Goal: Check status: Check status

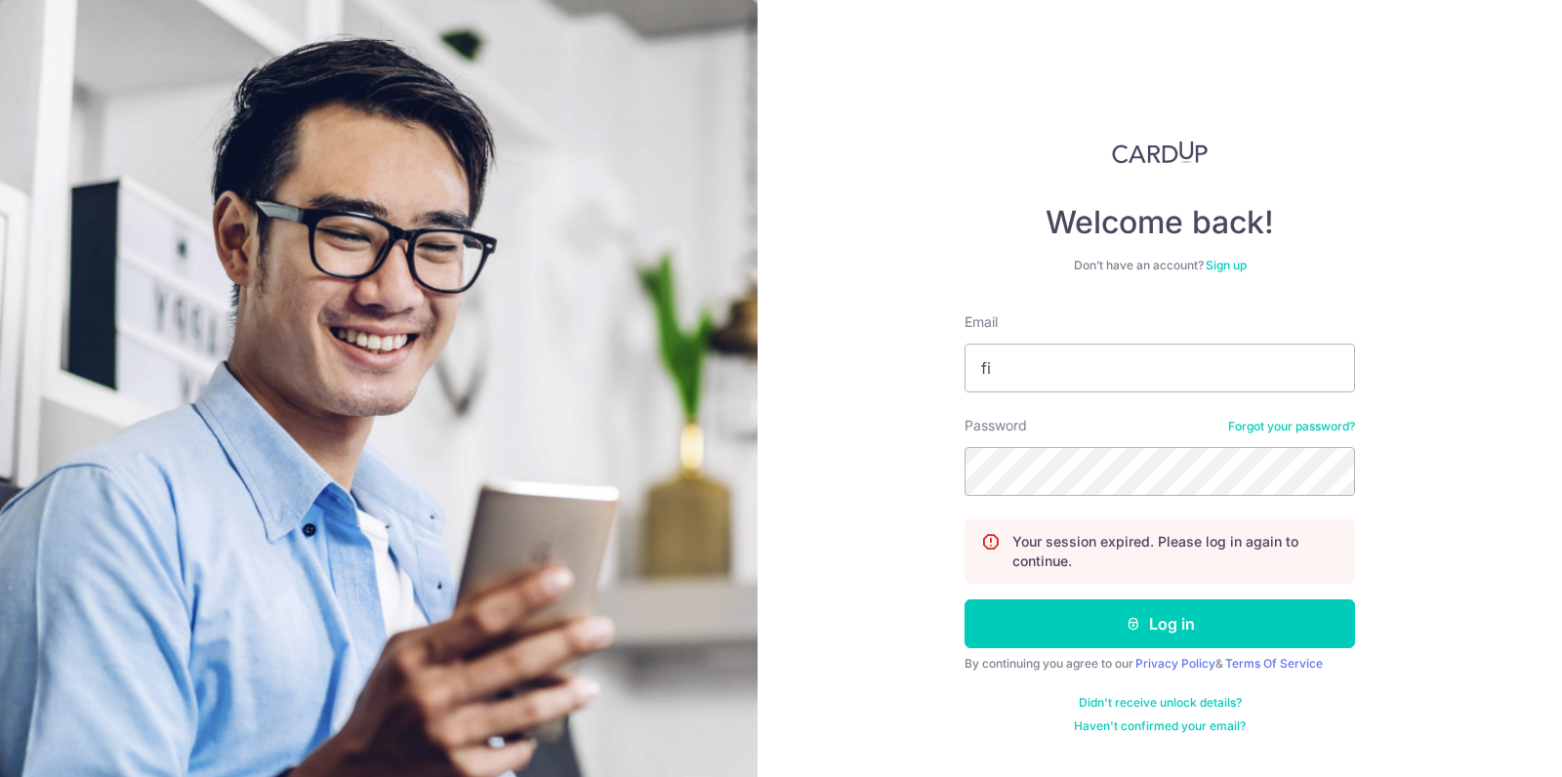
type input "f"
type input "[PERSON_NAME][EMAIL_ADDRESS][DOMAIN_NAME]"
click at [965, 600] on button "Log in" at bounding box center [1160, 624] width 391 height 49
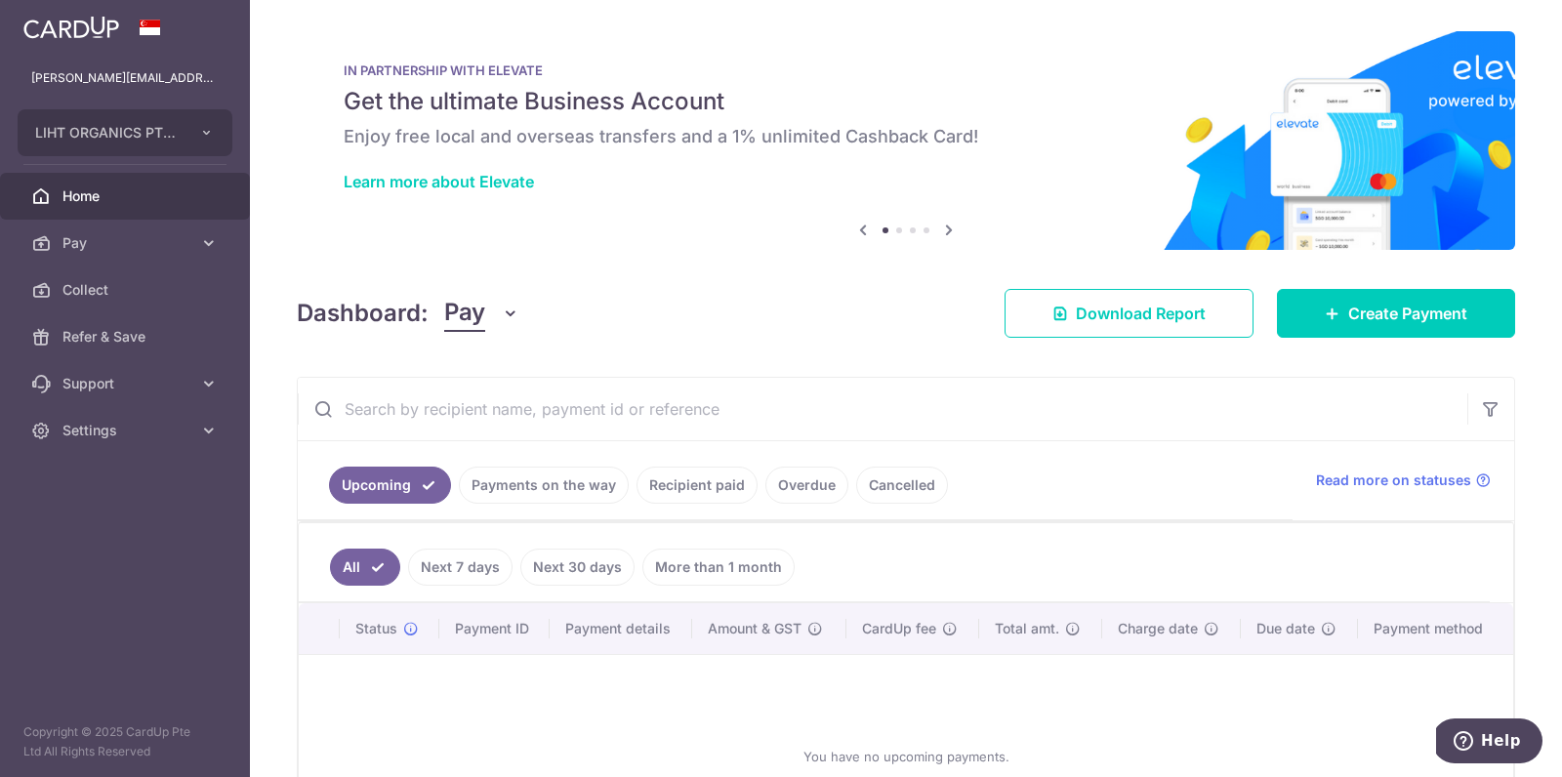
click at [727, 472] on link "Recipient paid" at bounding box center [697, 485] width 121 height 37
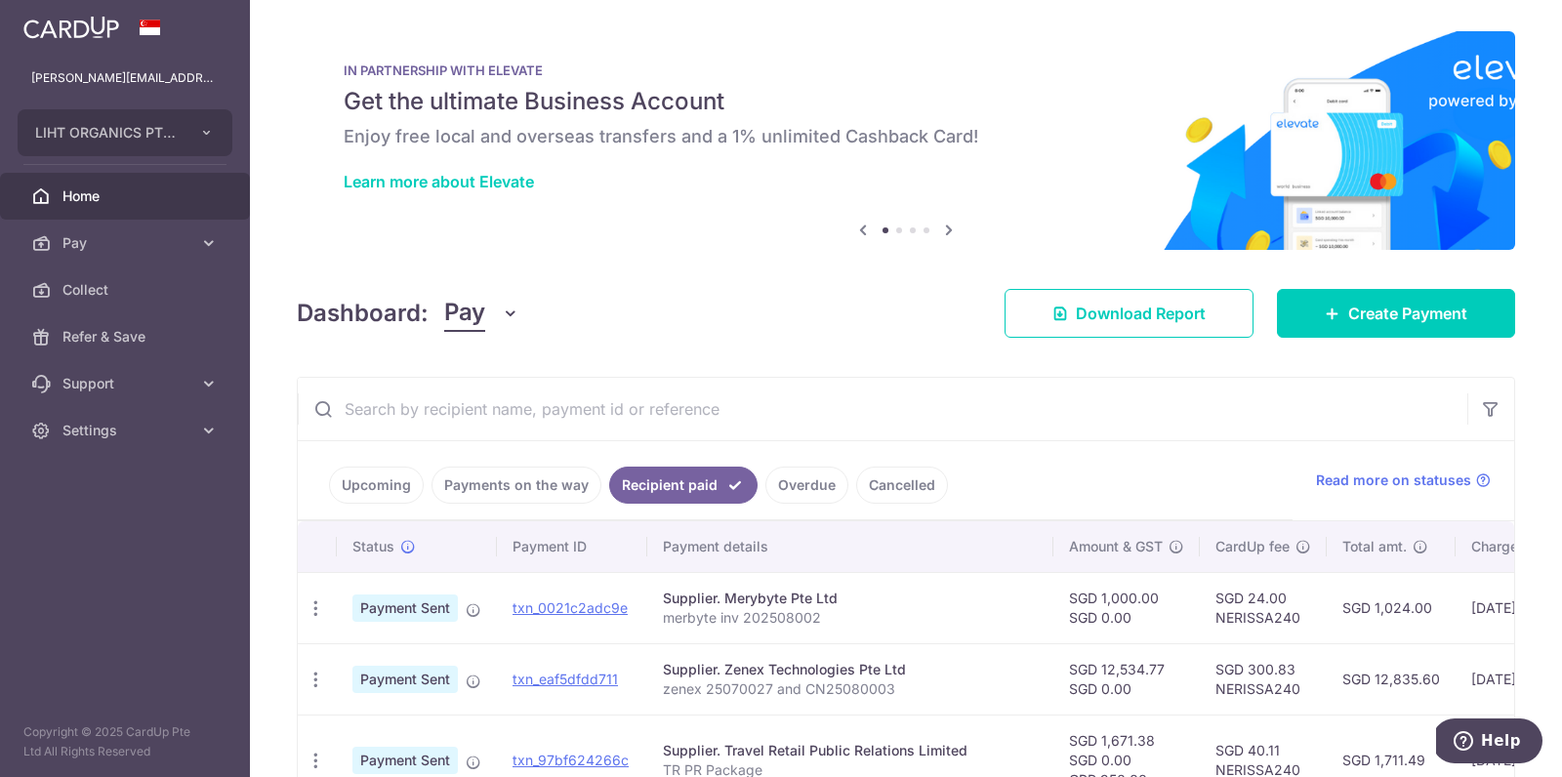
click at [876, 480] on link "Cancelled" at bounding box center [902, 485] width 92 height 37
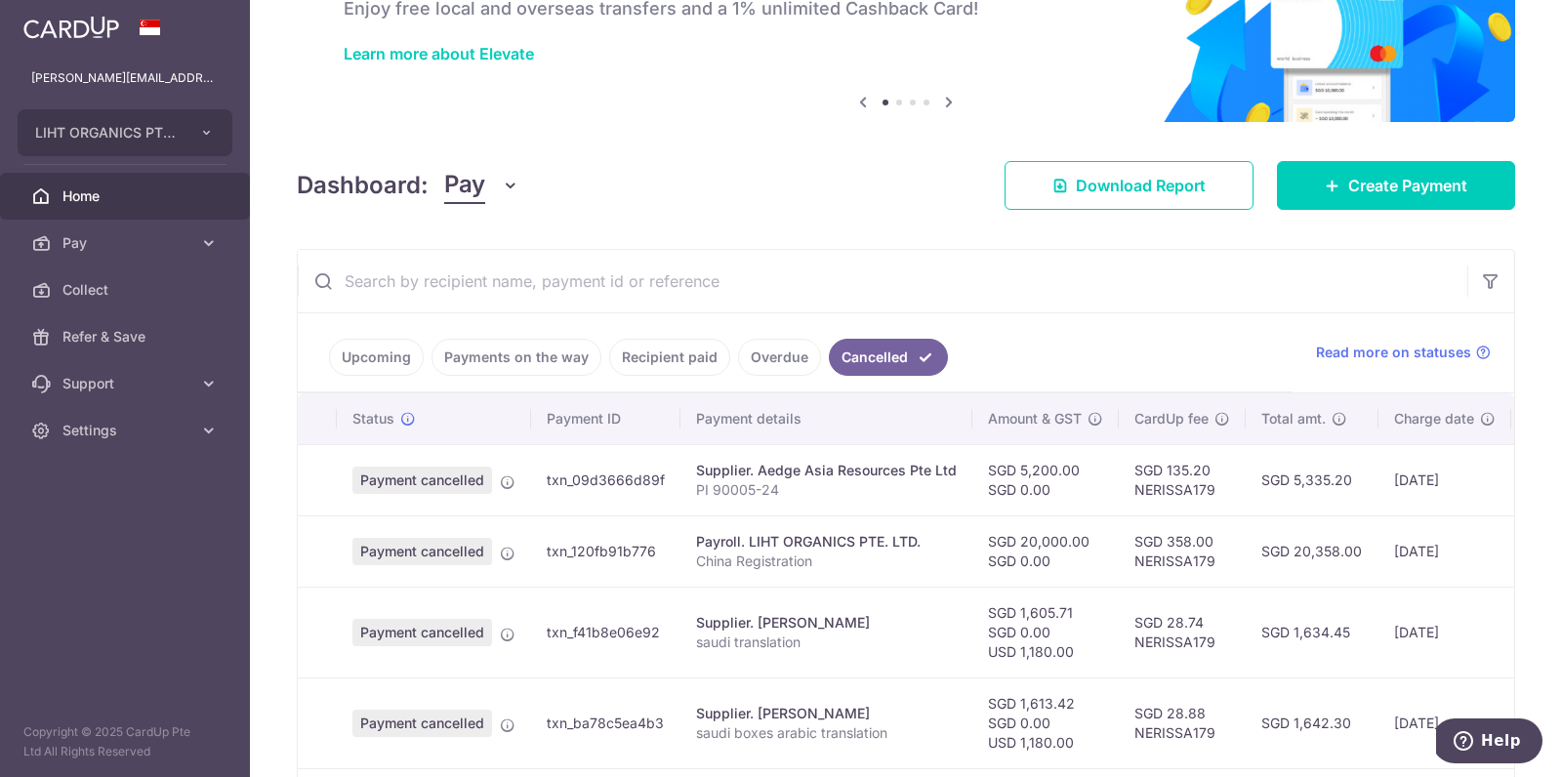
click at [758, 358] on link "Overdue" at bounding box center [779, 357] width 83 height 37
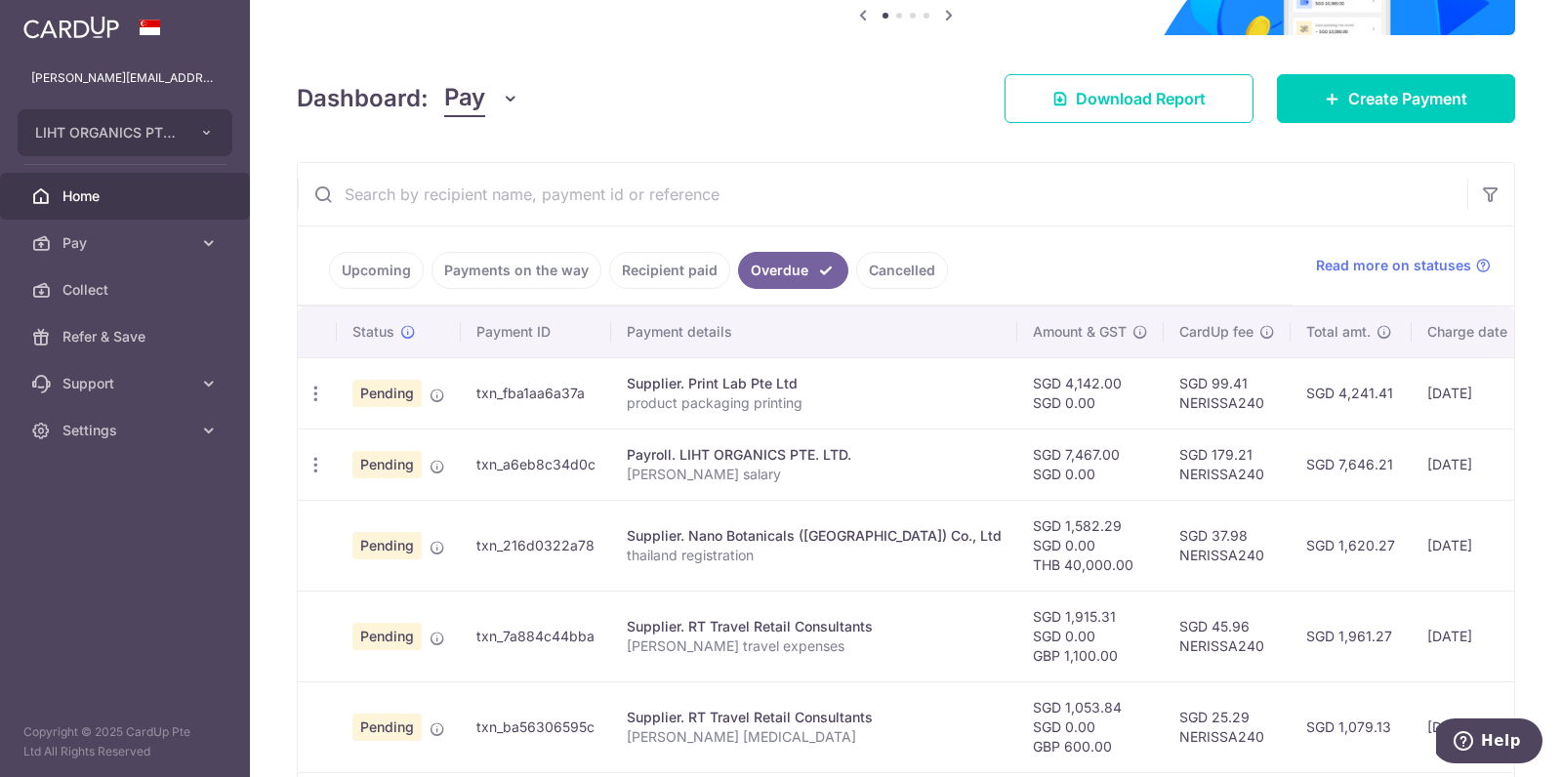
scroll to position [219, 0]
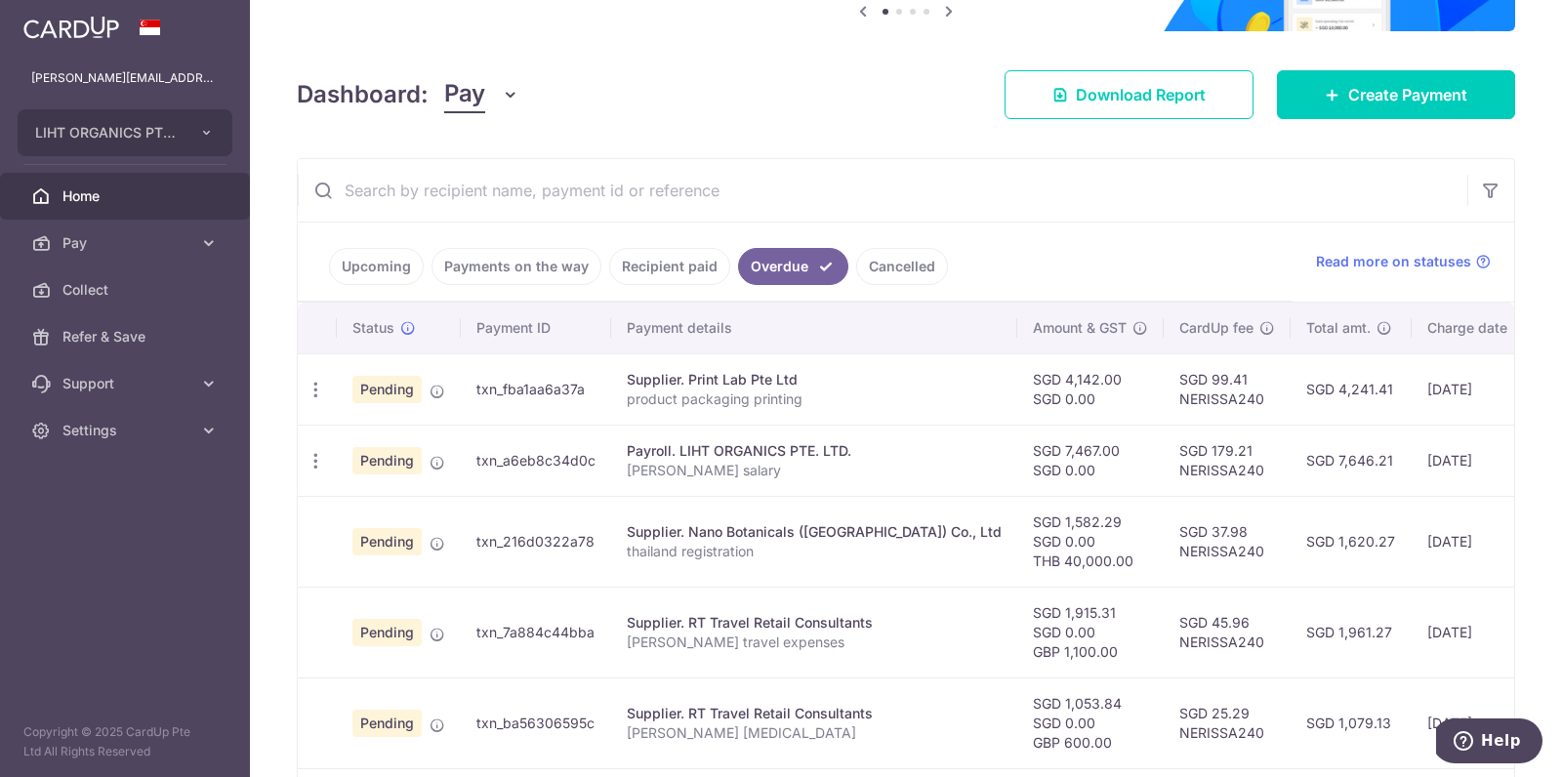
click at [509, 265] on link "Payments on the way" at bounding box center [517, 266] width 170 height 37
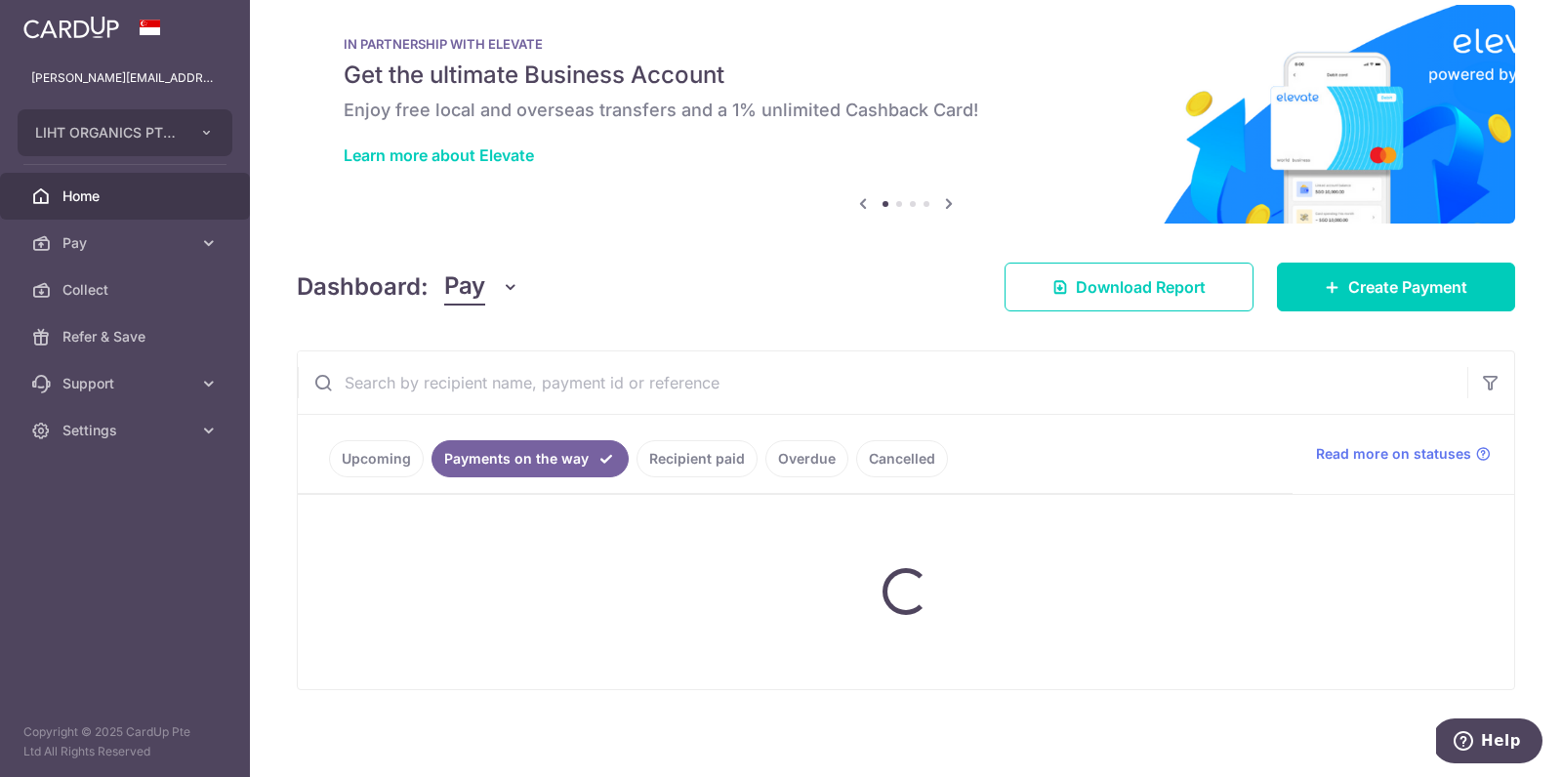
scroll to position [88, 0]
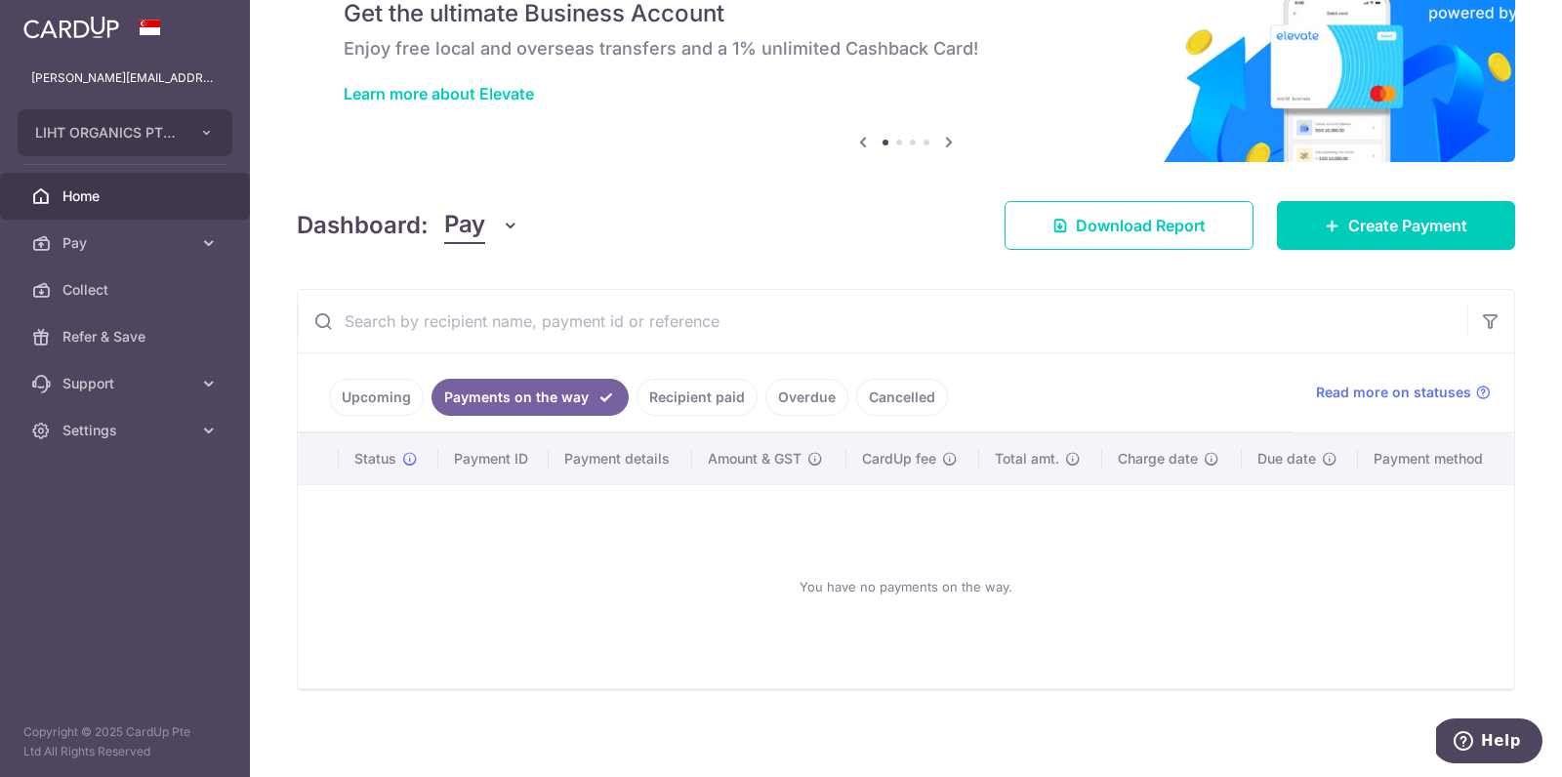
click at [361, 386] on link "Upcoming" at bounding box center [376, 397] width 95 height 37
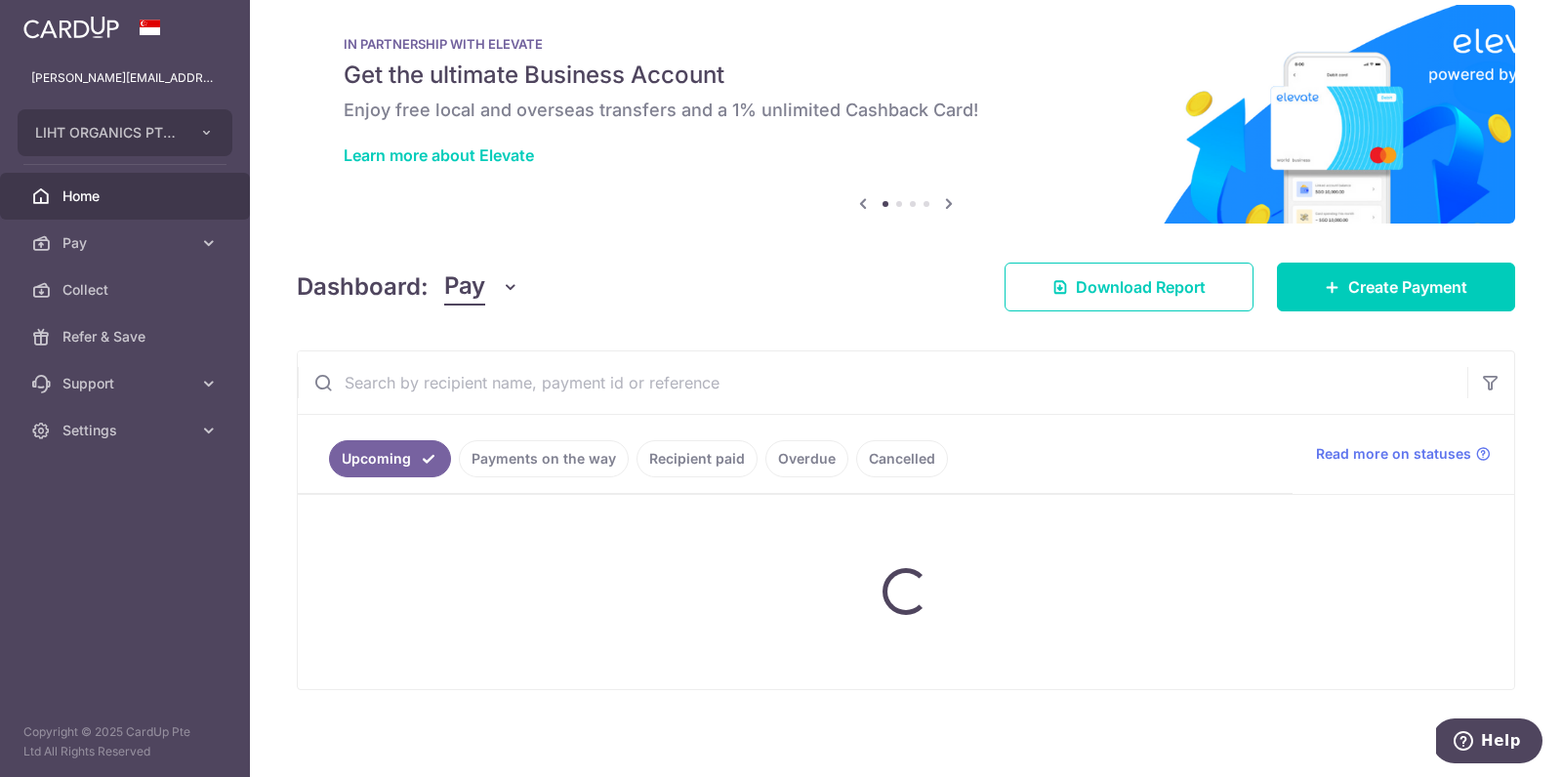
scroll to position [167, 0]
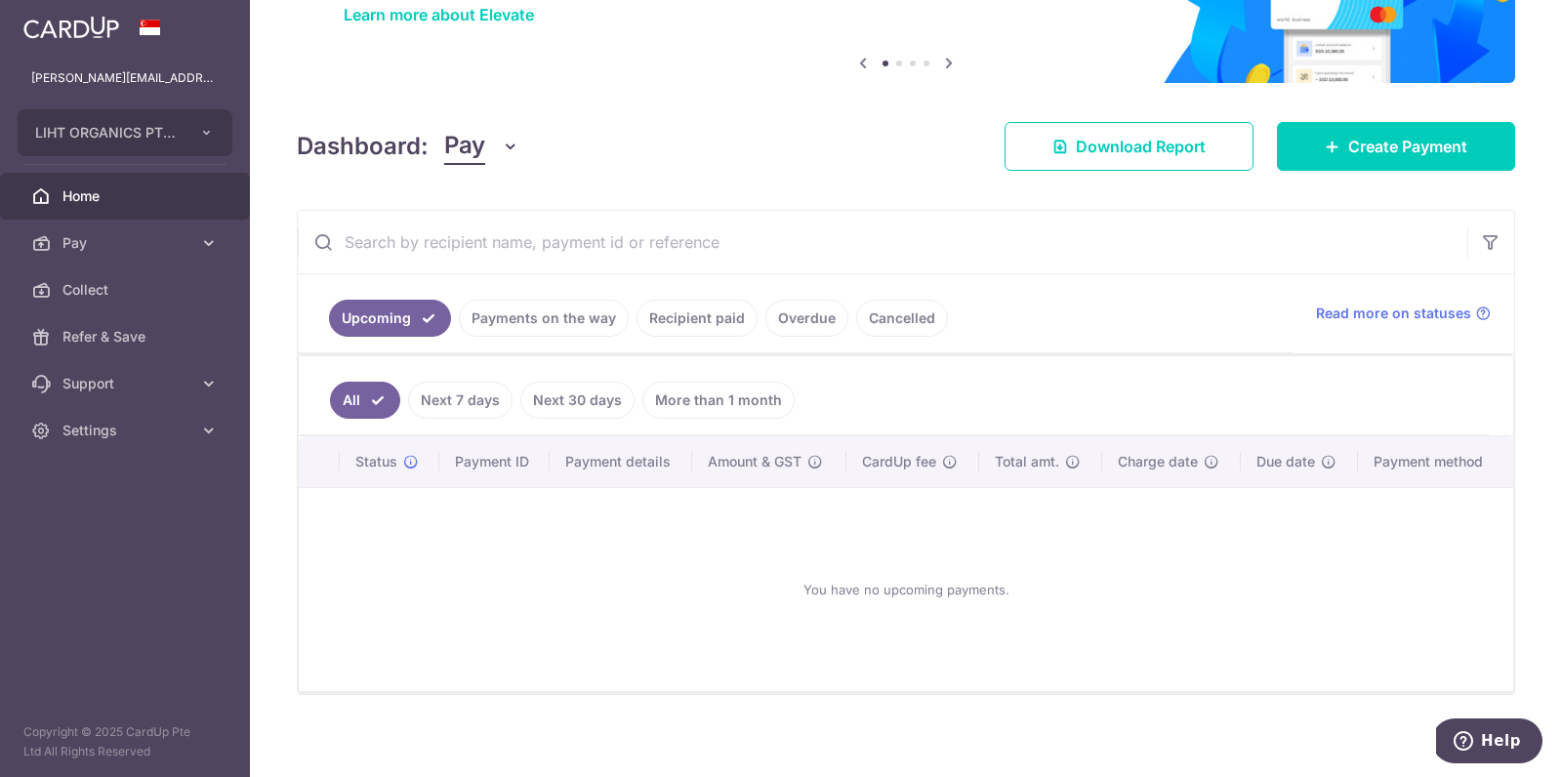
click at [901, 313] on link "Cancelled" at bounding box center [902, 318] width 92 height 37
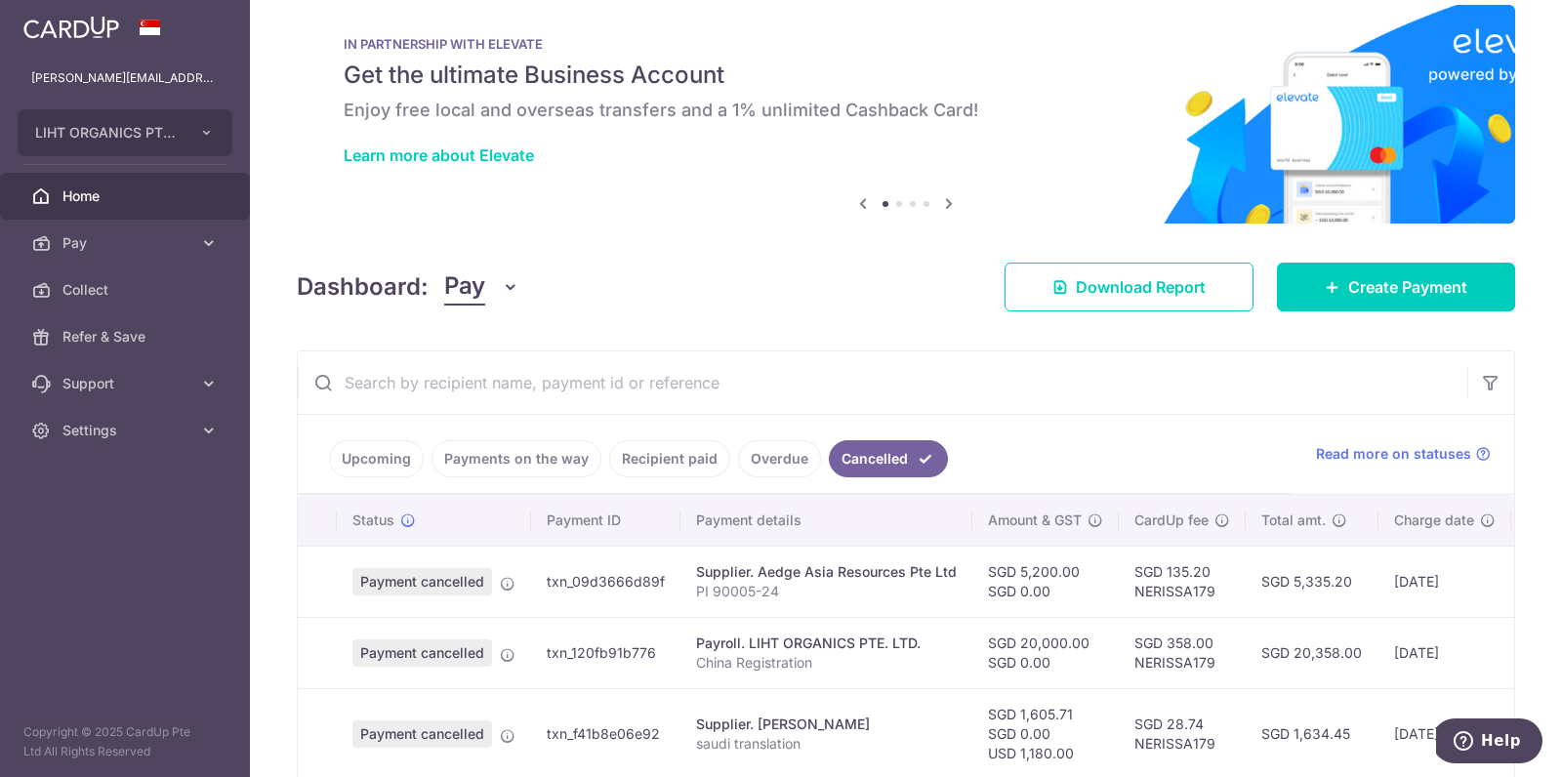
scroll to position [219, 0]
